Goal: Navigation & Orientation: Find specific page/section

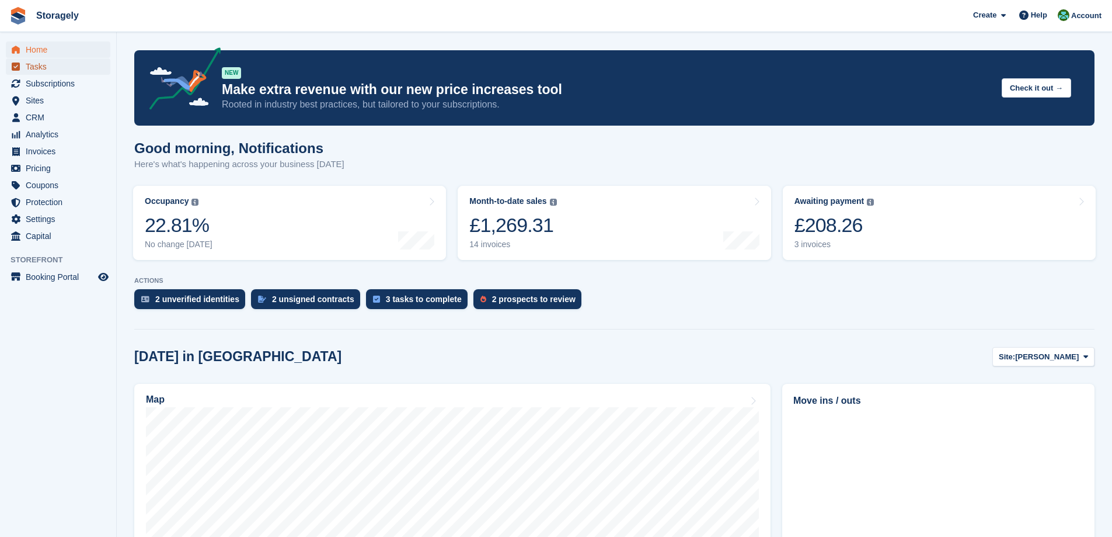
drag, startPoint x: 0, startPoint y: 0, endPoint x: 43, endPoint y: 66, distance: 78.5
click at [43, 66] on span "Tasks" at bounding box center [61, 66] width 70 height 16
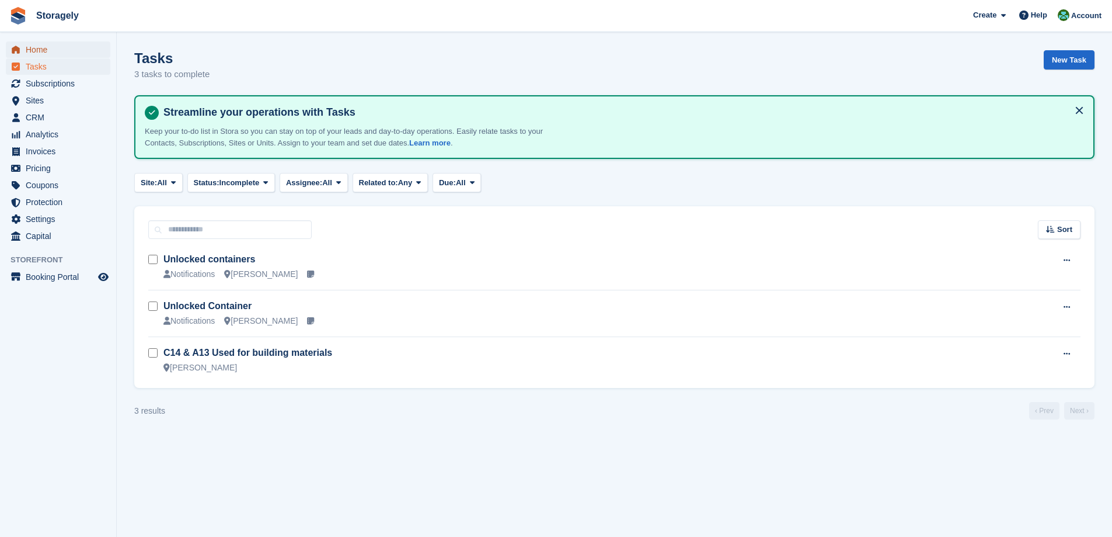
click at [57, 50] on span "Home" at bounding box center [61, 49] width 70 height 16
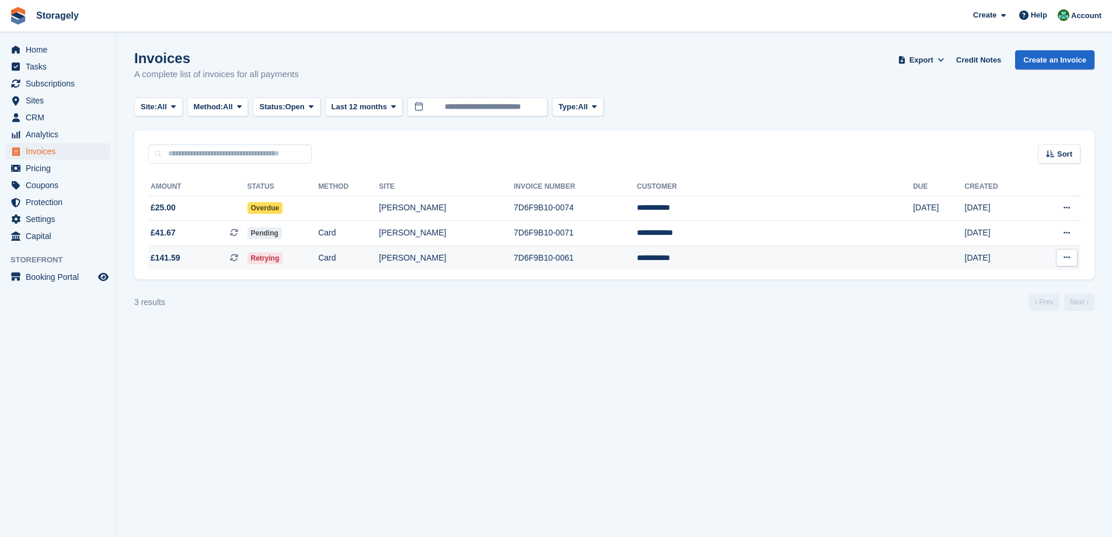
click at [283, 255] on span "Retrying" at bounding box center [266, 258] width 36 height 12
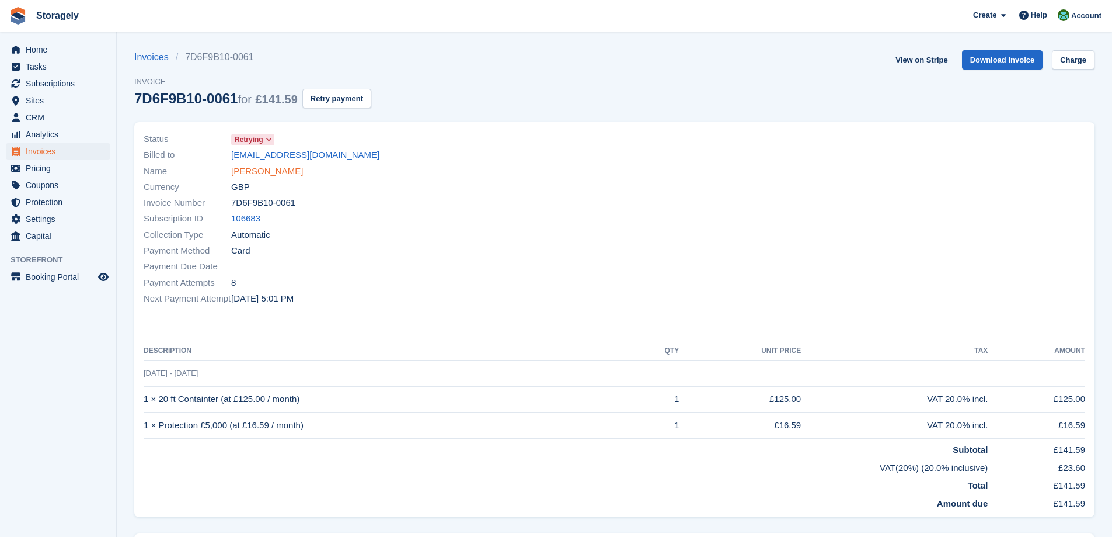
click at [265, 168] on link "[PERSON_NAME]" at bounding box center [267, 171] width 72 height 13
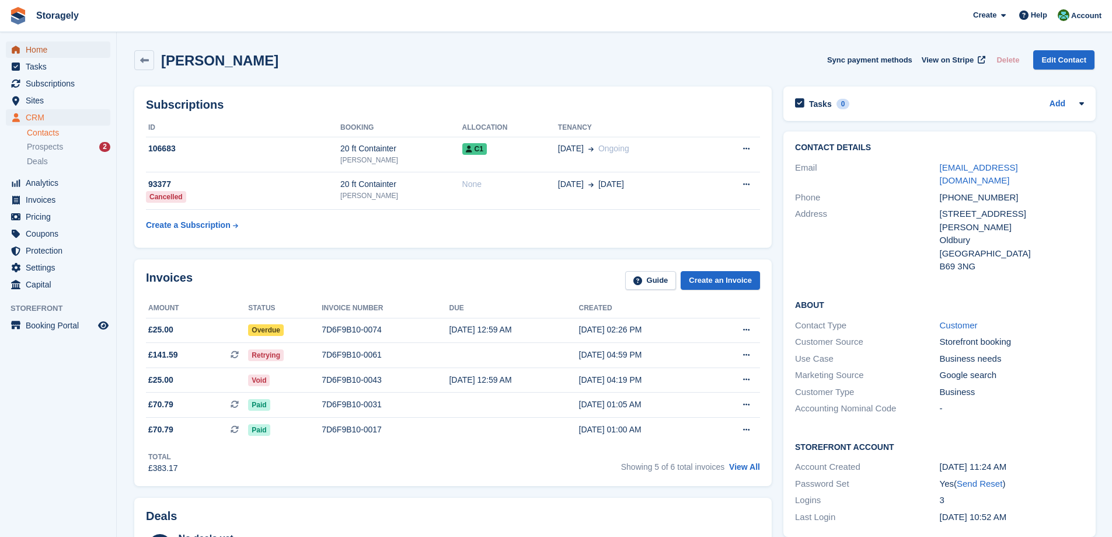
click at [57, 53] on span "Home" at bounding box center [61, 49] width 70 height 16
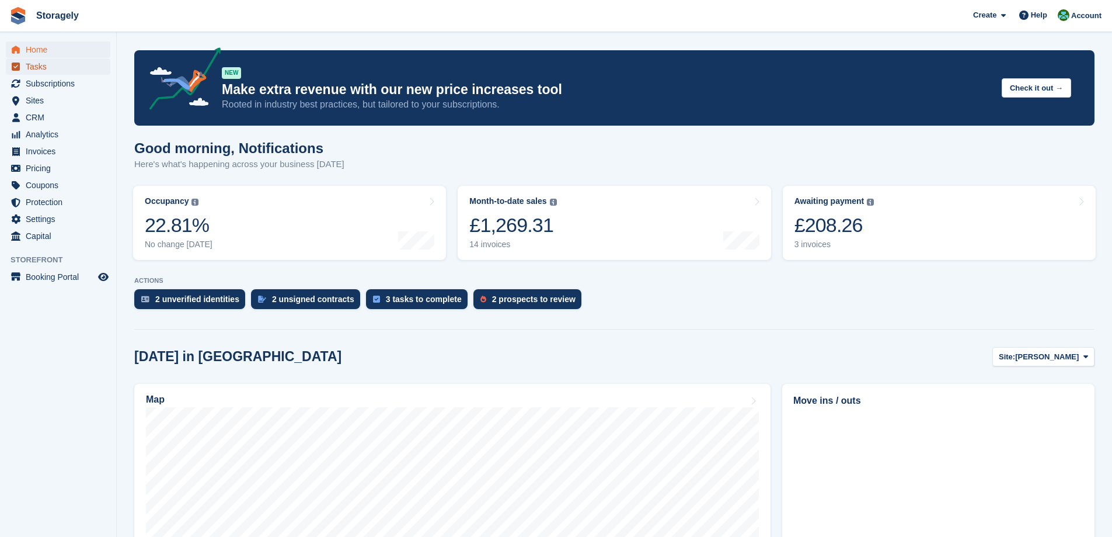
click at [61, 64] on span "Tasks" at bounding box center [61, 66] width 70 height 16
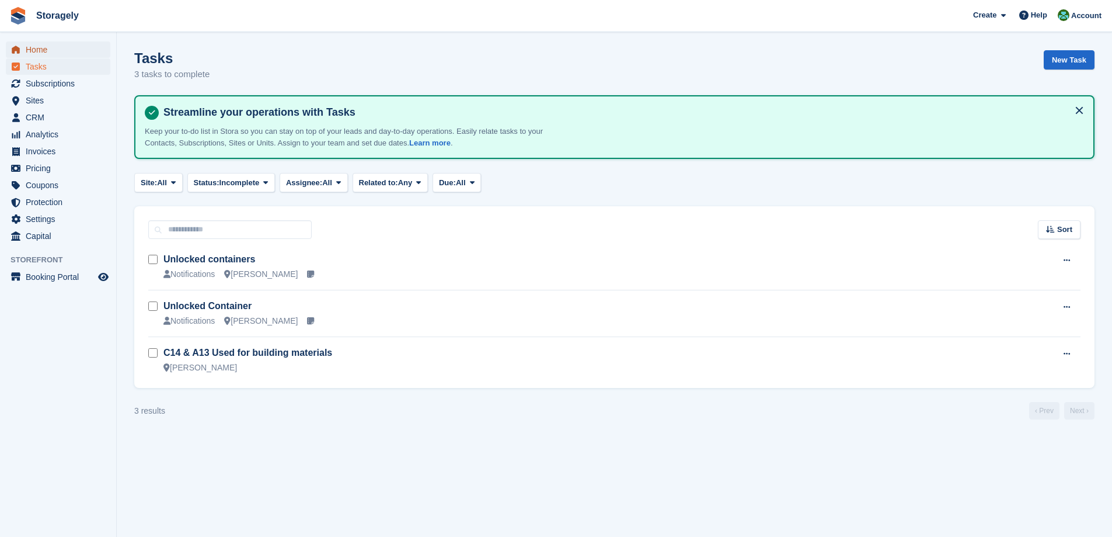
click at [59, 50] on span "Home" at bounding box center [61, 49] width 70 height 16
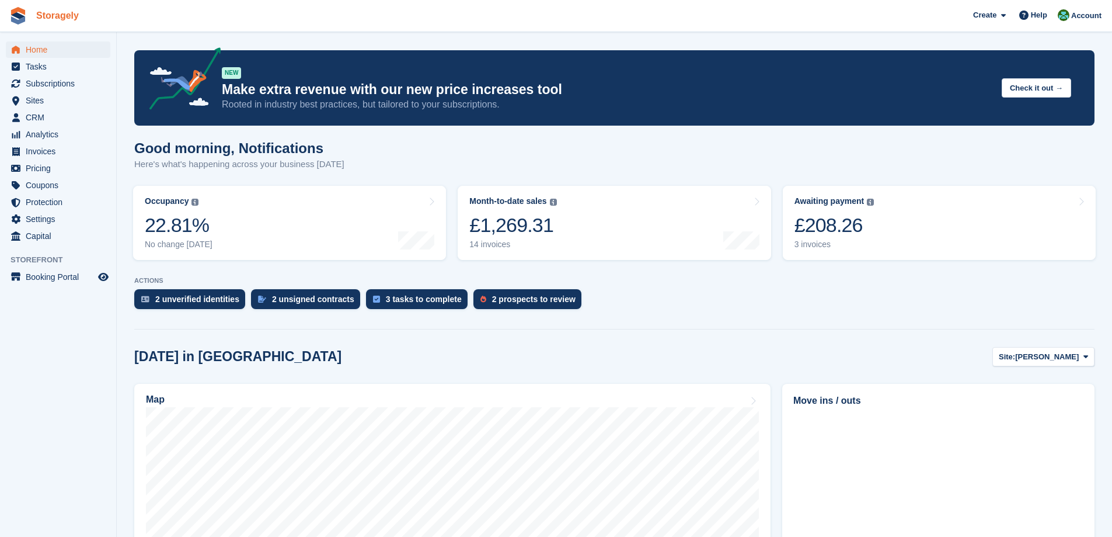
click at [56, 22] on link "Storagely" at bounding box center [58, 15] width 52 height 19
click at [705, 325] on div at bounding box center [614, 326] width 960 height 5
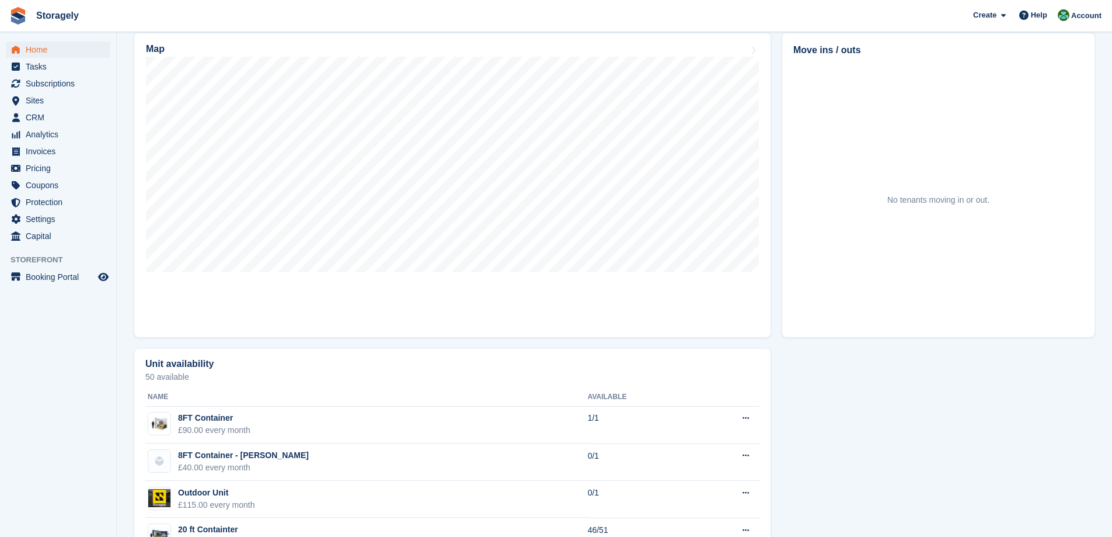
scroll to position [432, 0]
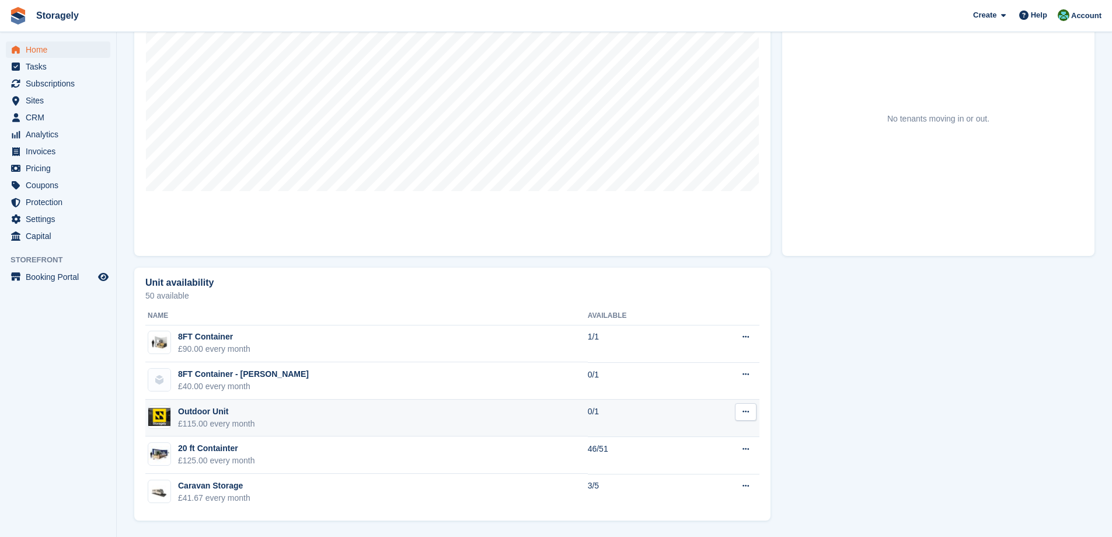
click at [218, 430] on td "Outdoor Unit £115.00 every month" at bounding box center [366, 417] width 443 height 37
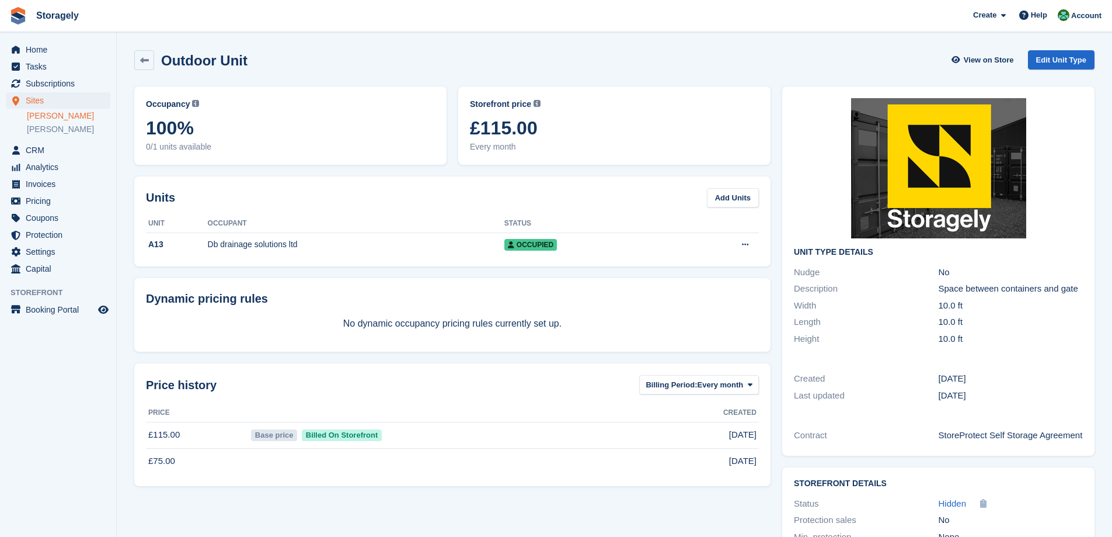
click at [114, 205] on li "Pricing" at bounding box center [58, 201] width 116 height 16
click at [53, 51] on span "Home" at bounding box center [61, 49] width 70 height 16
